Goal: Browse casually: Explore the website without a specific task or goal

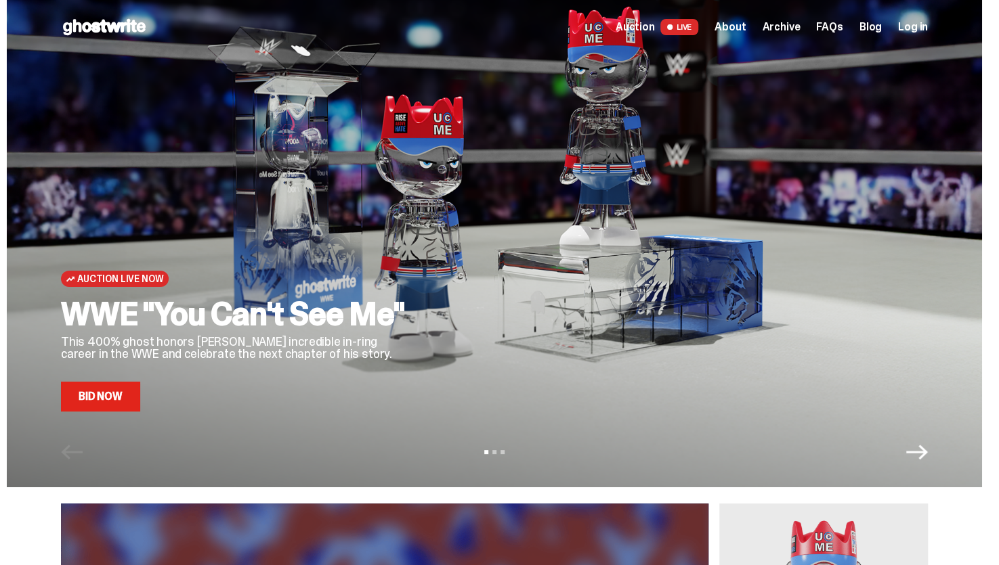
click at [642, 26] on span "Auction" at bounding box center [634, 27] width 39 height 11
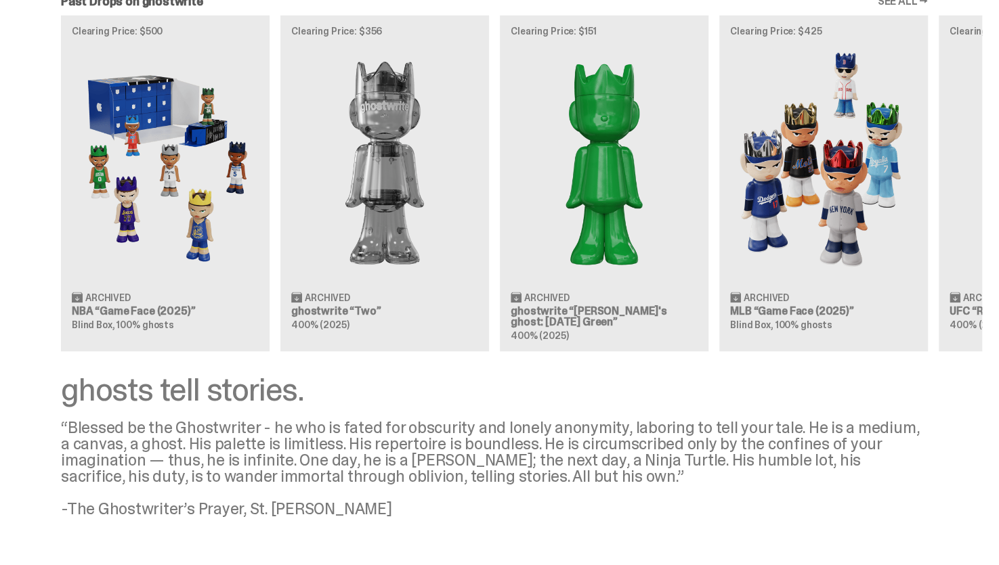
scroll to position [1511, 0]
click at [837, 181] on div "Clearing Price: $500 Archived NBA “Game Face (2025)” Blind Box, 100% ghosts Cle…" at bounding box center [494, 183] width 975 height 336
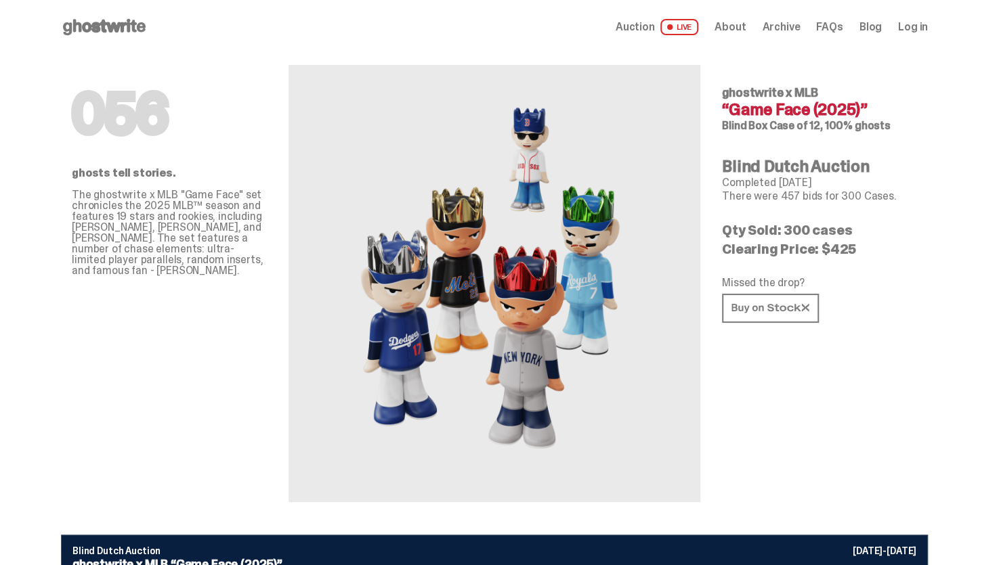
click at [128, 20] on icon at bounding box center [104, 27] width 87 height 22
